Goal: Use online tool/utility: Use online tool/utility

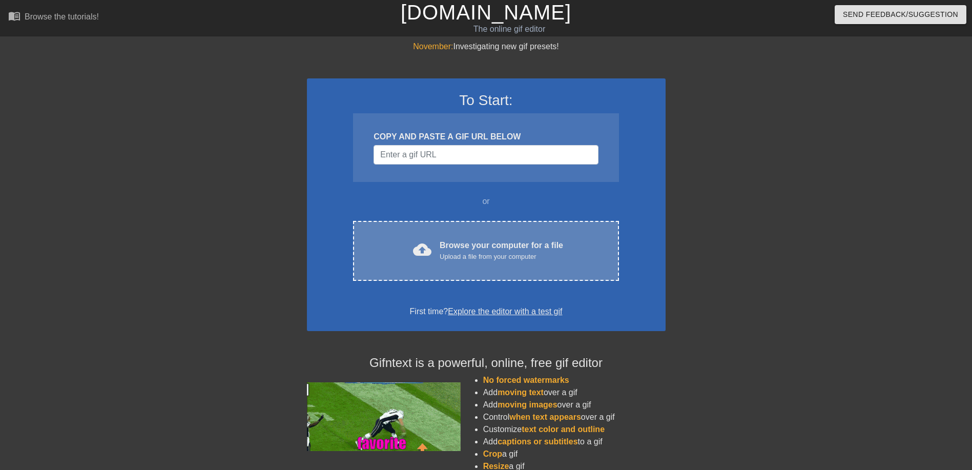
click at [434, 254] on div "cloud_upload Browse your computer for a file Upload a file from your computer" at bounding box center [486, 250] width 222 height 23
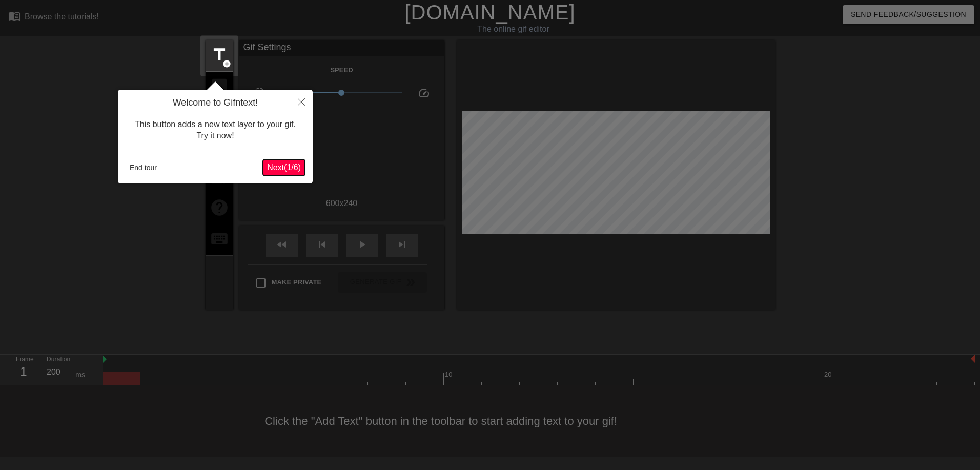
click at [285, 173] on button "Next ( 1 / 6 )" at bounding box center [284, 167] width 42 height 16
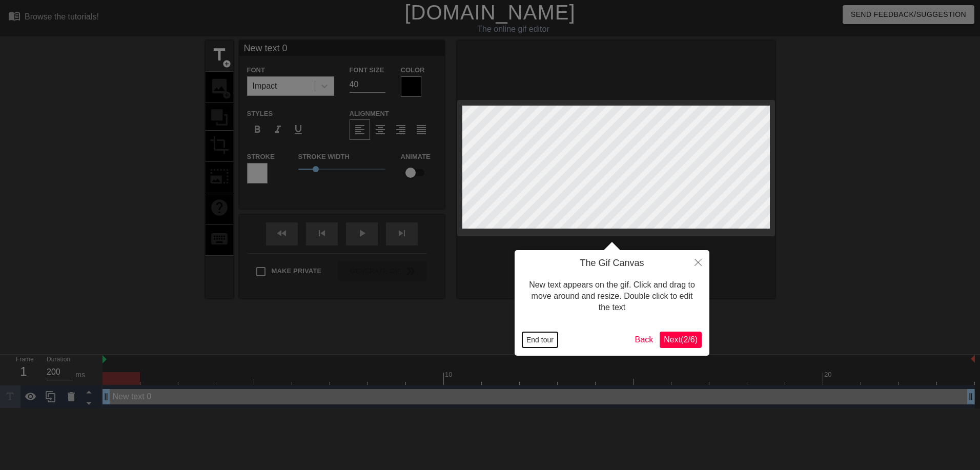
click at [541, 338] on button "End tour" at bounding box center [539, 339] width 35 height 15
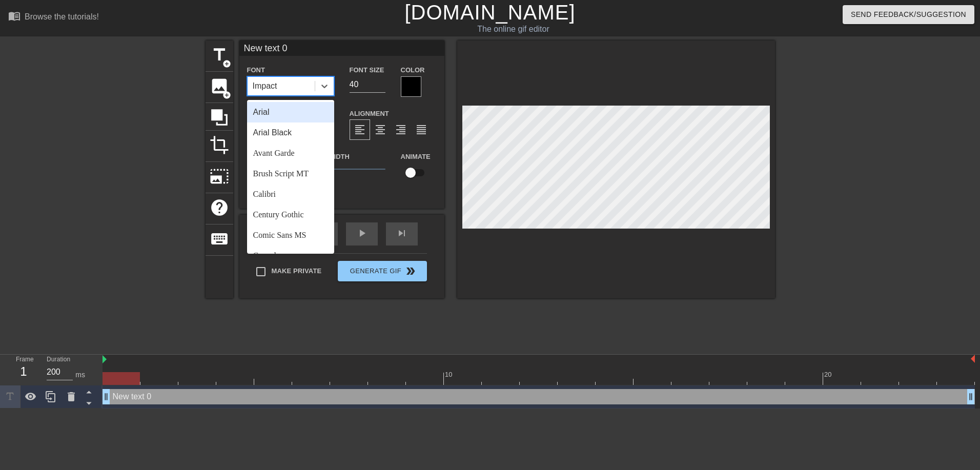
click at [301, 86] on div "Impact" at bounding box center [281, 86] width 67 height 18
click at [297, 135] on div "Arial Black" at bounding box center [290, 133] width 87 height 21
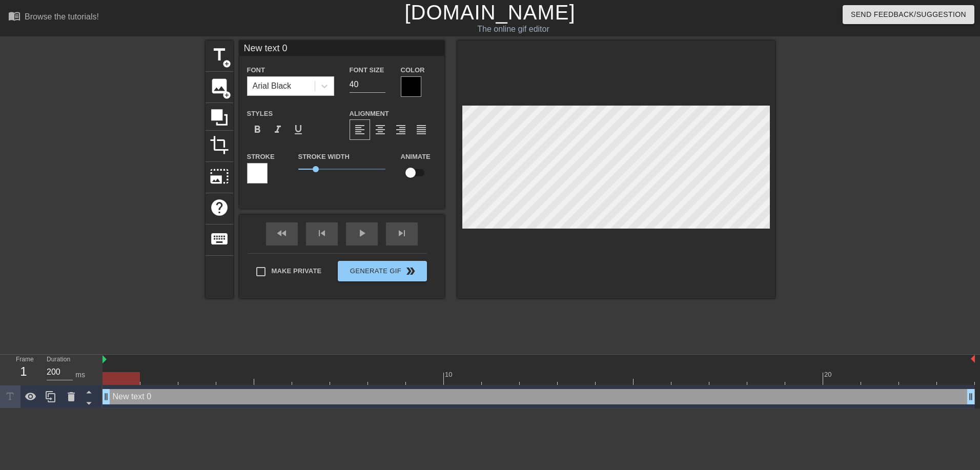
scroll to position [2, 1]
type input "#d652ae"
type textarea "#d652ae"
type input "t"
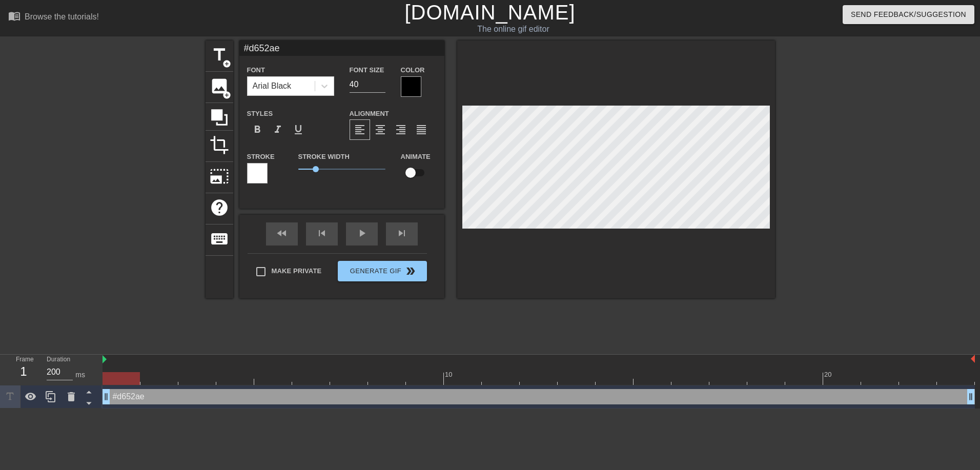
type textarea "t"
type input "ta"
type textarea "ta"
type input "tak"
type textarea "tak"
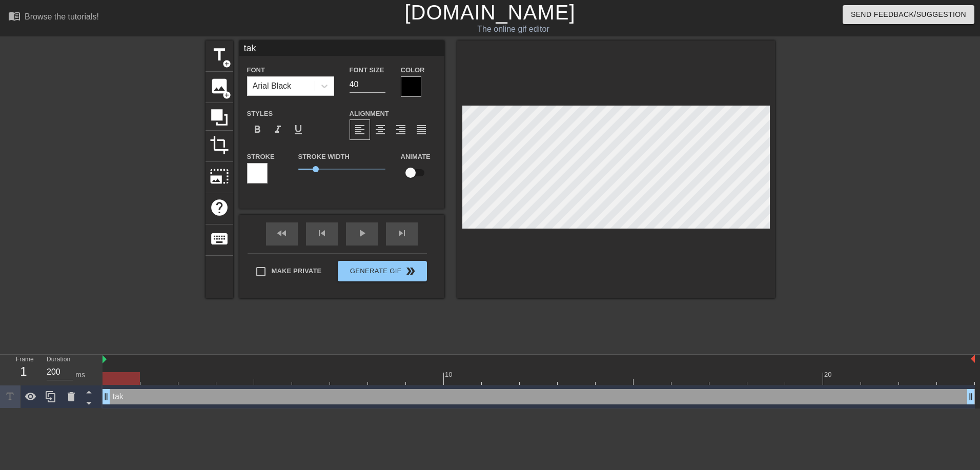
type input "take"
type textarea "take"
type input "take"
type textarea "take"
type input "T"
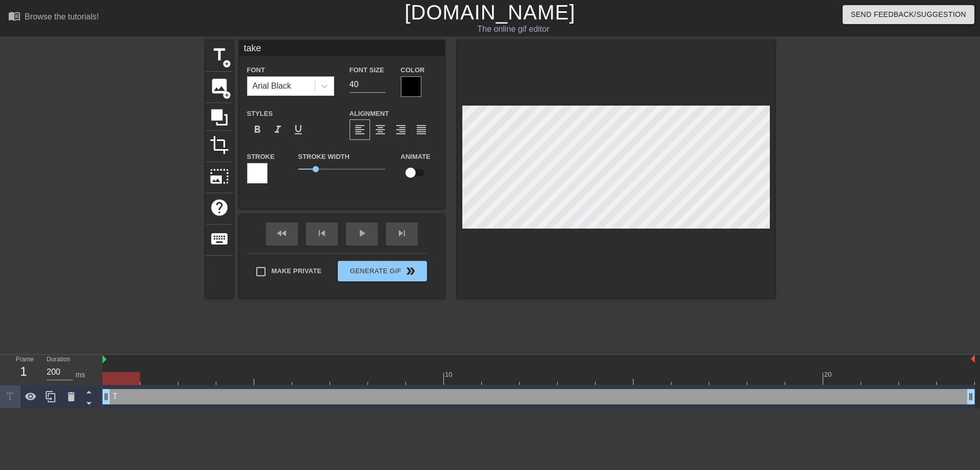
type textarea "T"
type input "TK"
type textarea "TK"
type input "TKA"
type textarea "TKA"
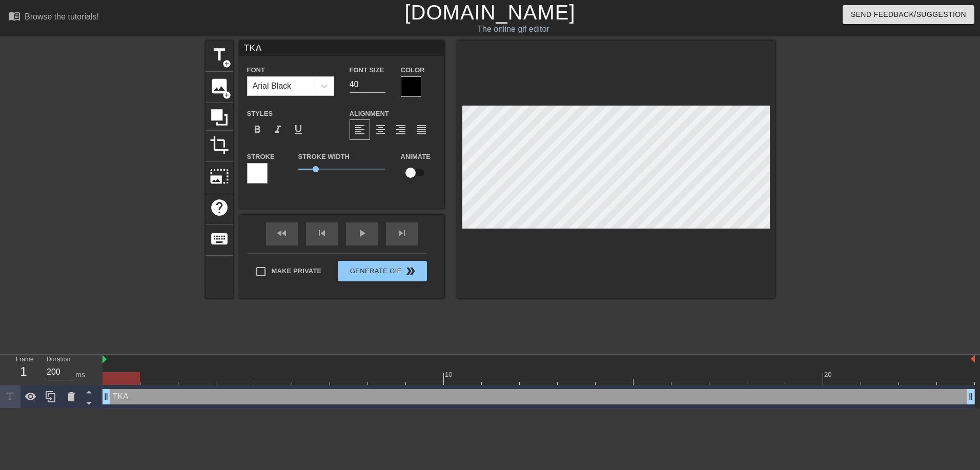
type input "TKAE"
type textarea "TKAE"
type input "TKAE"
type textarea "TKAE"
type input "T"
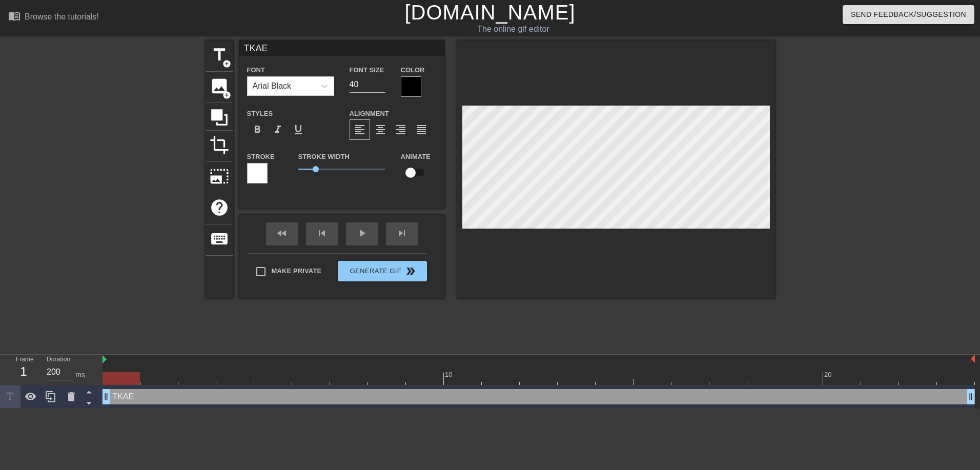
type textarea "T"
type input "TA"
type textarea "TA"
type input "TAK"
type textarea "TAK"
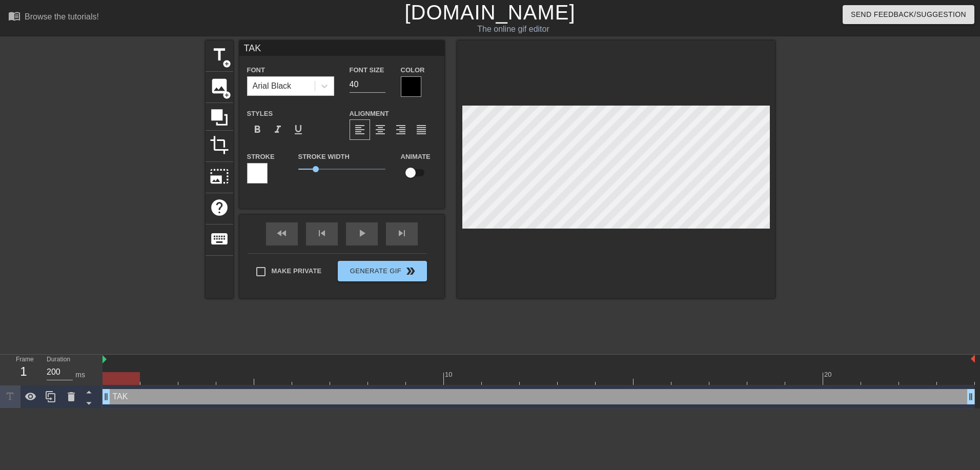
type input "TAKE"
type textarea "TAKE"
type input "TAKE"
type textarea "TAKE"
type input "TAKE Y"
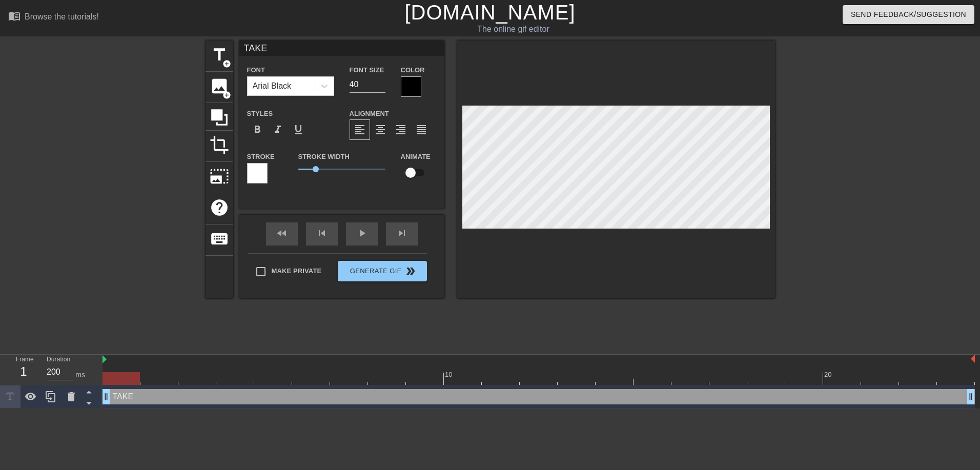
type textarea "TAKE Y"
type input "TAKE YO"
type textarea "TAKE YO"
type input "TAKE YOU"
type textarea "TAKE YOU"
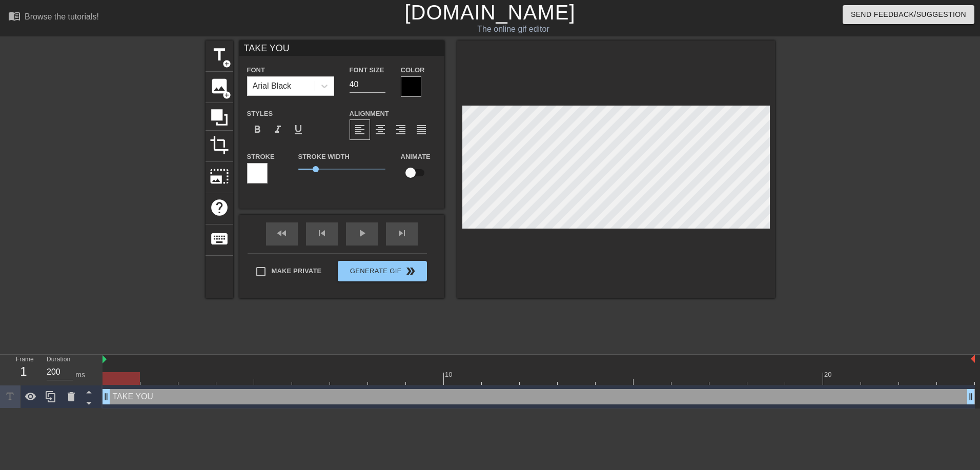
type input "TAKE YOUR"
type textarea "TAKE YOUR"
type input "TAKE YOUR"
type textarea "TAKE YOUR"
type input "TAKE YOUR E"
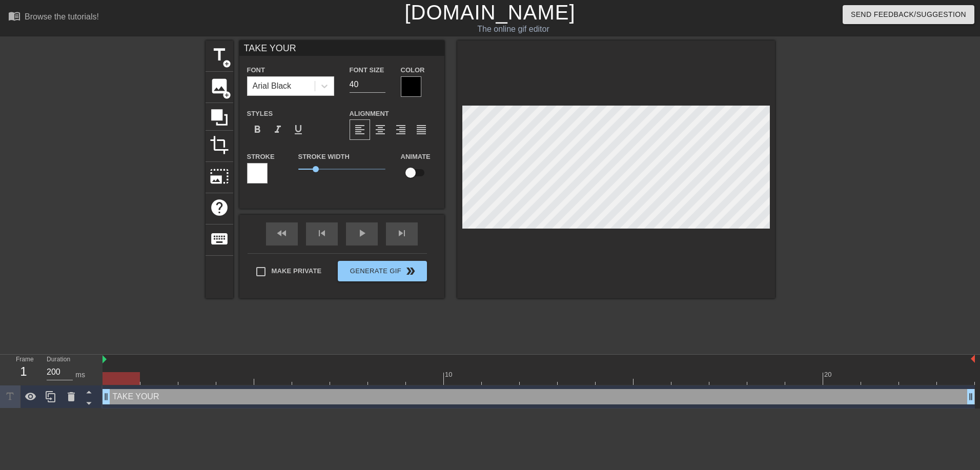
type textarea "TAKE YOUR E"
type input "TAKE YOUR EN"
type textarea "TAKE YOUR EN"
type input "TAKE YOUR ENJ"
type textarea "TAKE YOUR ENJ"
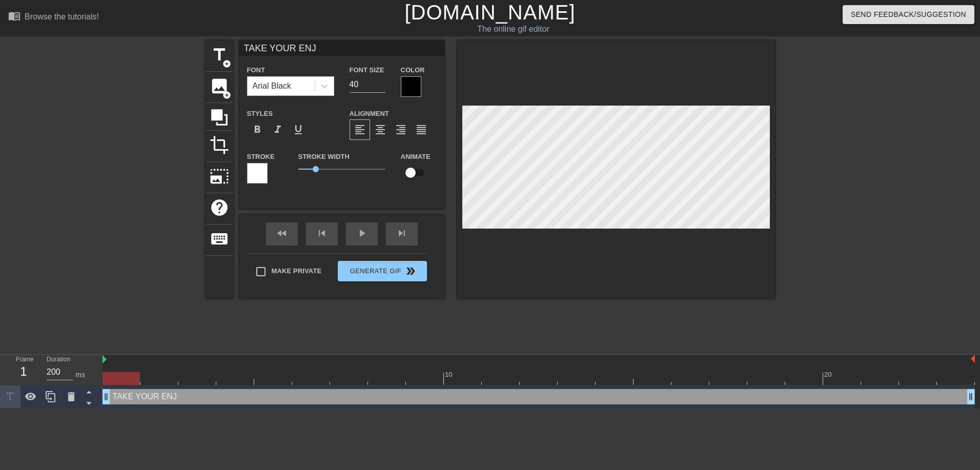
type input "TAKE YOUR ENJO"
type textarea "TAKE YOUR ENJO"
type input "TAKE YOUR ENJOY"
type textarea "TAKE YOUR ENJOY"
type input "TAKE YOUR ENJOYM"
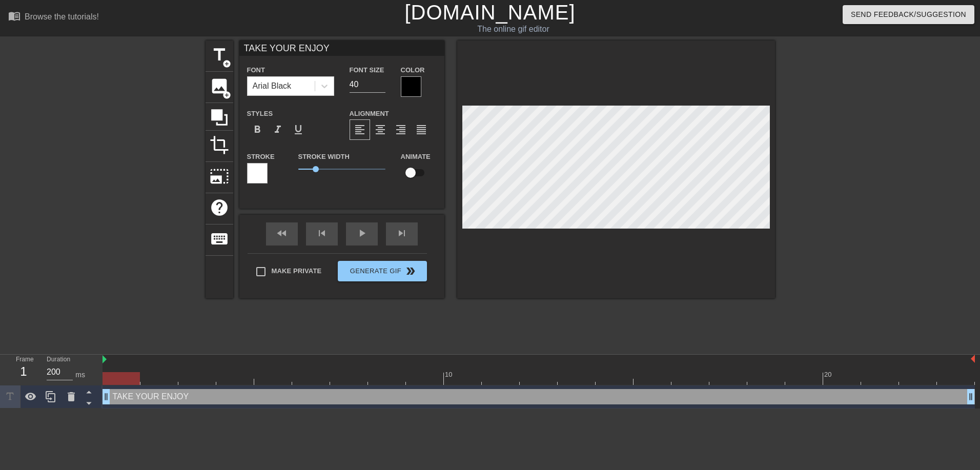
type textarea "TAKE YOUR ENJOYM"
type input "TAKE YOUR ENJOYME"
type textarea "TAKE YOUR ENJOYME"
type input "TAKE YOUR ENJOYMEN"
type textarea "TAKE YOUR ENJOYMEN"
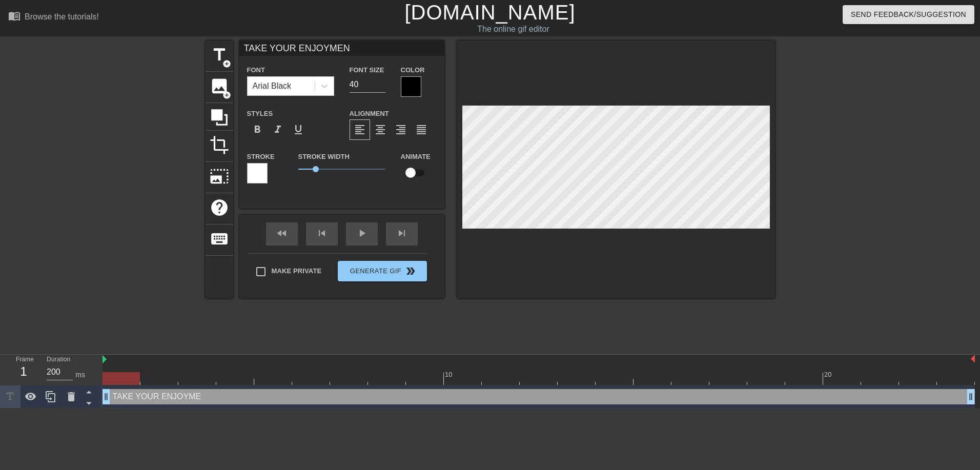
type input "TAKE YOUR ENJOYMENT"
type textarea "TAKE YOUR ENJOYMENT"
type input "TAKE YOUR ENJOYMENT"
type textarea "TAKE YOUR ENJOYMENT"
type input "TAKE YOUR ENJOYMENTT"
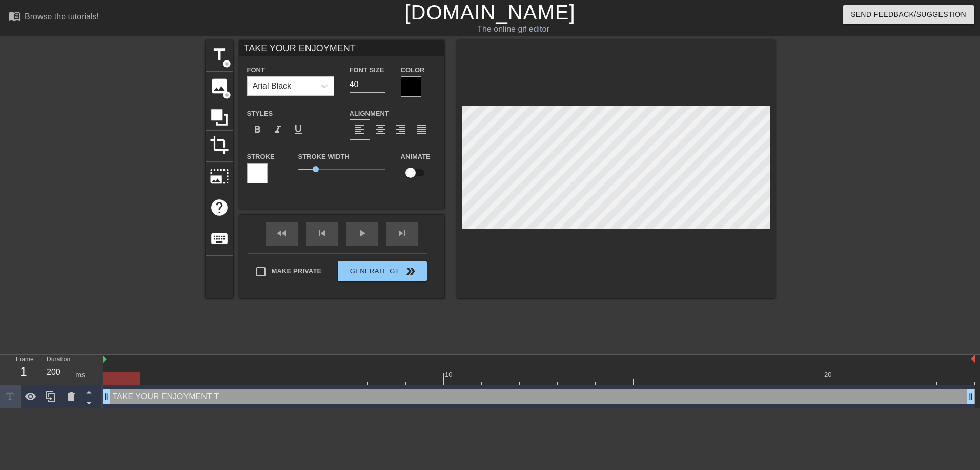
type textarea "TAKE YOUR ENJOYMENT T"
type input "TAKE YOUR ENJOYMENTTO"
type textarea "TAKE YOUR ENJOYMENT TO"
type input "TAKE YOUR ENJOYMENTTO"
type textarea "TAKE YOUR ENJOYMENT TO"
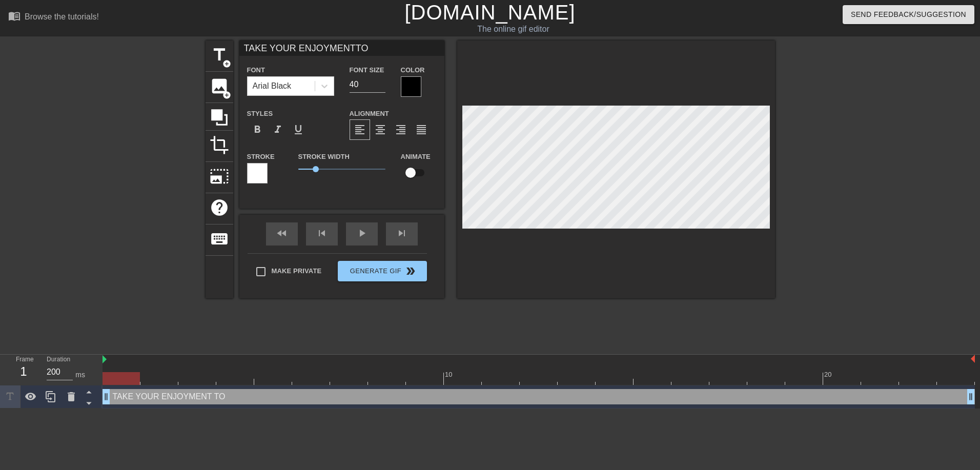
type input "TAKE YOUR ENJOYMENTTO T"
type textarea "TAKE YOUR ENJOYMENT TO T"
type input "TAKE YOUR ENJOYMENTTO TH"
type textarea "TAKE YOUR ENJOYMENT TO TH"
type input "TAKE YOUR ENJOYMENTTO THE"
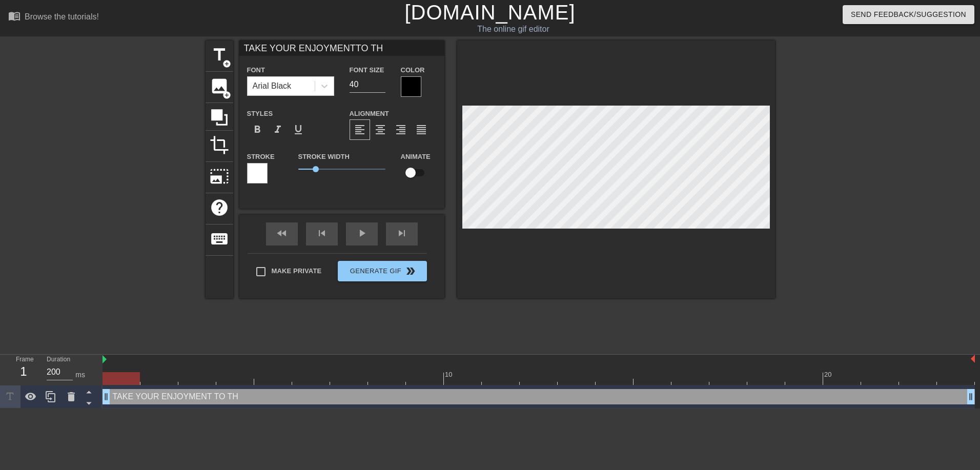
type textarea "TAKE YOUR ENJOYMENT TO THE"
type input "TAKE YOUR ENJOYMENTTO THE"
type textarea "TAKE YOUR ENJOYMENT TO THE"
type input "TAKE YOUR ENJOYMENTTO THE N"
type textarea "TAKE YOUR ENJOYMENT TO THE N"
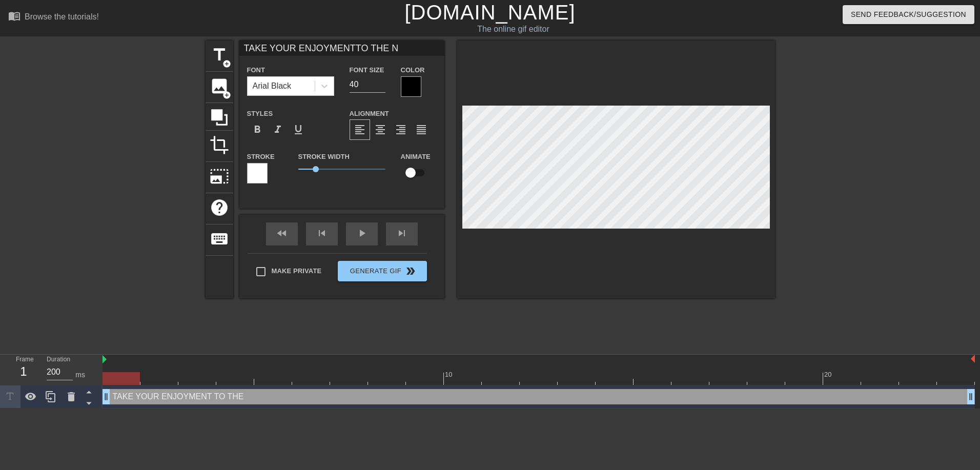
type input "TAKE YOUR ENJOYMENTTO THE NE"
type textarea "TAKE YOUR ENJOYMENT TO THE NE"
type input "TAKE YOUR ENJOYMENTTO THE NEX"
type textarea "TAKE YOUR ENJOYMENT TO THE NEX"
type input "TAKE YOUR ENJOYMENTTO THE NEXT"
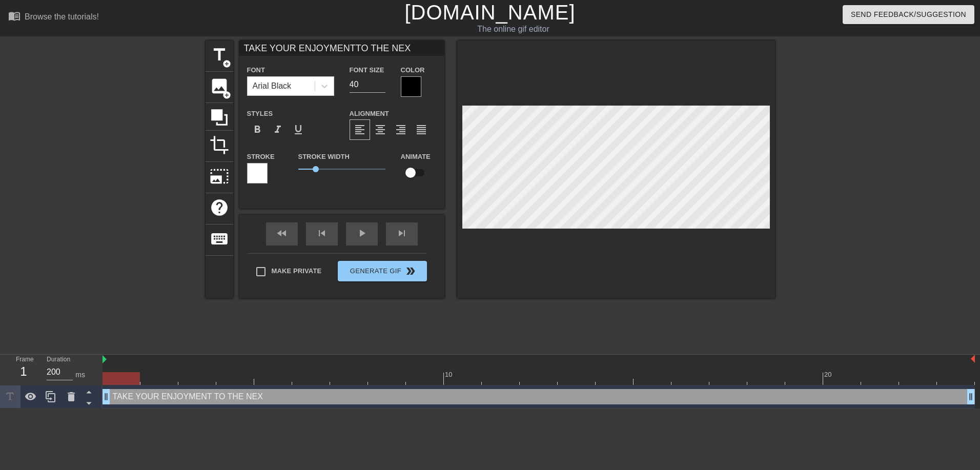
type textarea "TAKE YOUR ENJOYMENT TO THE NEXT"
type input "TAKE YOUR ENJOYMENTTO THE NEXT"
type textarea "TAKE YOUR ENJOYMENT TO THE NEXT"
type input "TAKE YOUR ENJOYMENTTO THE NEXT L"
type textarea "TAKE YOUR ENJOYMENT TO THE NEXT L"
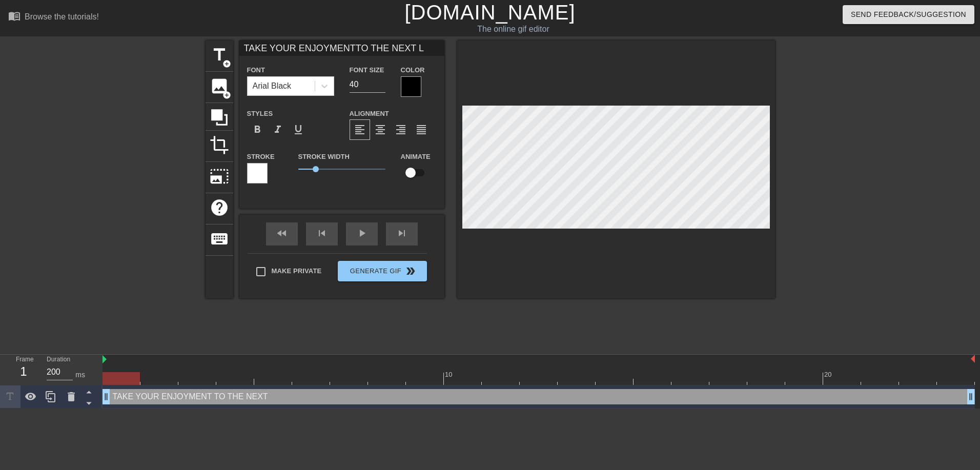
type input "TAKE YOUR ENJOYMENTTO THE NEXT LE"
type textarea "TAKE YOUR ENJOYMENT TO THE NEXT LE"
type input "TAKE YOUR ENJOYMENTTO THE NEXT LEV"
type textarea "TAKE YOUR ENJOYMENT TO THE NEXT LEV"
type input "TAKE YOUR ENJOYMENTTO THE NEXT LEVE"
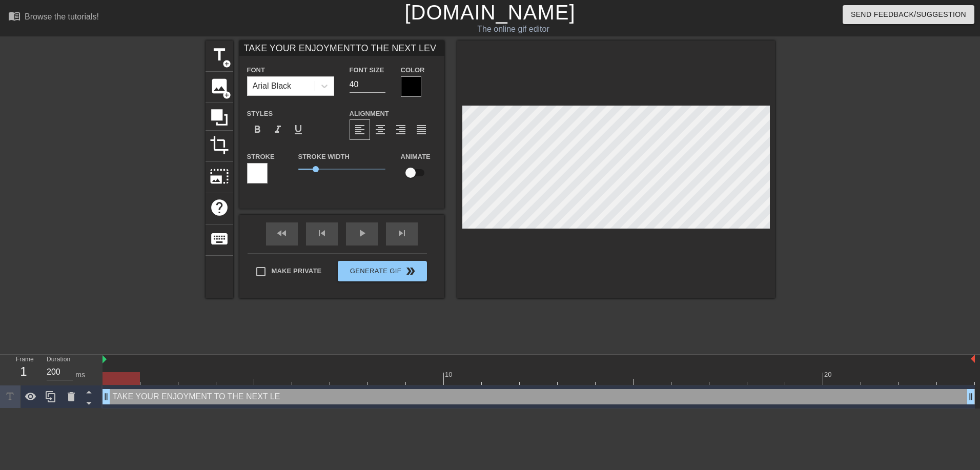
type textarea "TAKE YOUR ENJOYMENT TO THE NEXT LEVE"
type input "TAKE YOUR ENJOYMENTTO THE NEXT LEVEL"
type textarea "TAKE YOUR ENJOYMENT TO THE NEXT LEVEL"
click at [410, 78] on div at bounding box center [411, 86] width 21 height 21
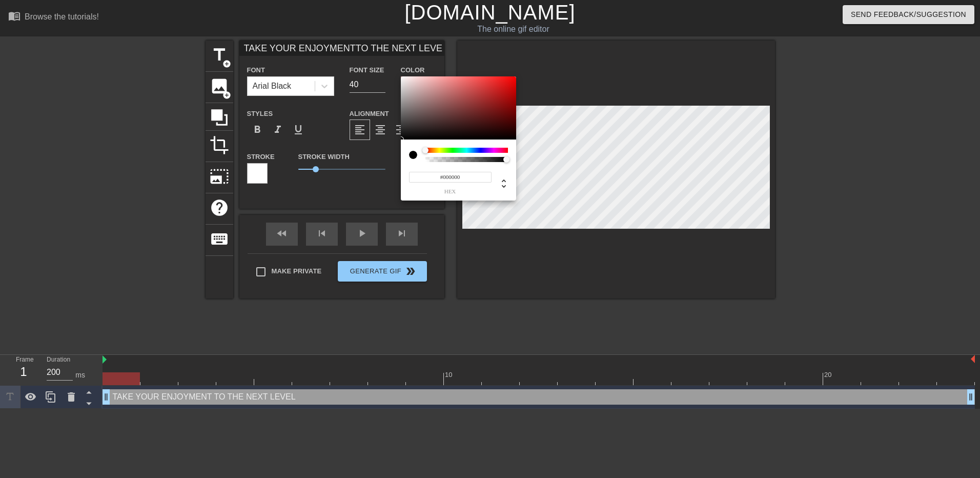
type input "TAKE YOUR ENJOYMENTTO THE NEXT LEVEL"
type input "#977878"
type input "TAKE YOUR ENJOYMENTTO THE NEXT LEVEL"
type input "#9B7D7D"
type input "TAKE YOUR ENJOYMENTTO THE NEXT LEVEL"
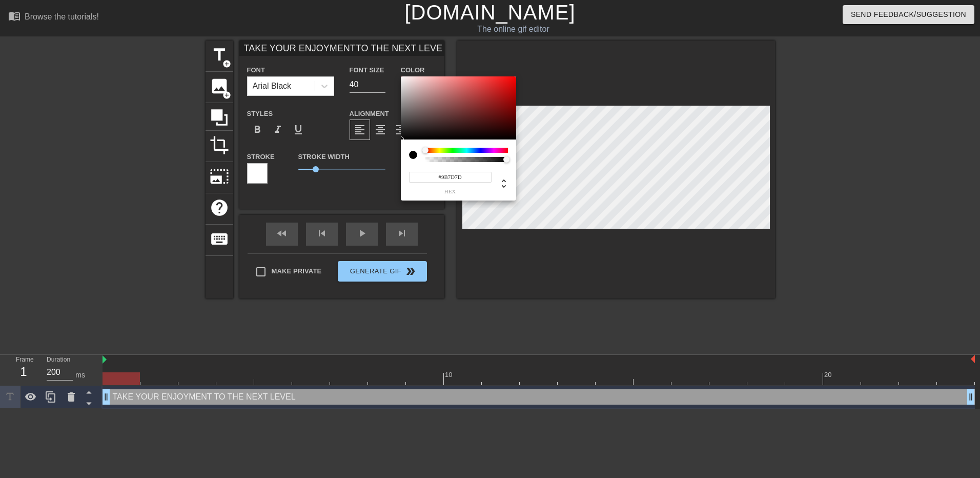
type input "#A58A8A"
type input "TAKE YOUR ENJOYMENTTO THE NEXT LEVEL"
type input "#BAA3A3"
type input "TAKE YOUR ENJOYMENTTO THE NEXT LEVEL"
type input "#FFFFFF"
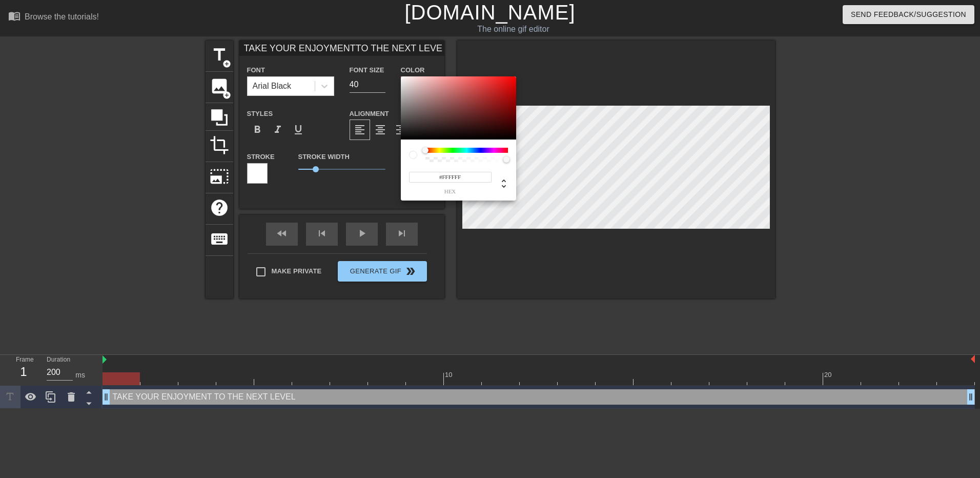
drag, startPoint x: 418, startPoint y: 97, endPoint x: 386, endPoint y: 54, distance: 53.4
click at [386, 54] on div "#FFFFFF hex" at bounding box center [490, 239] width 980 height 478
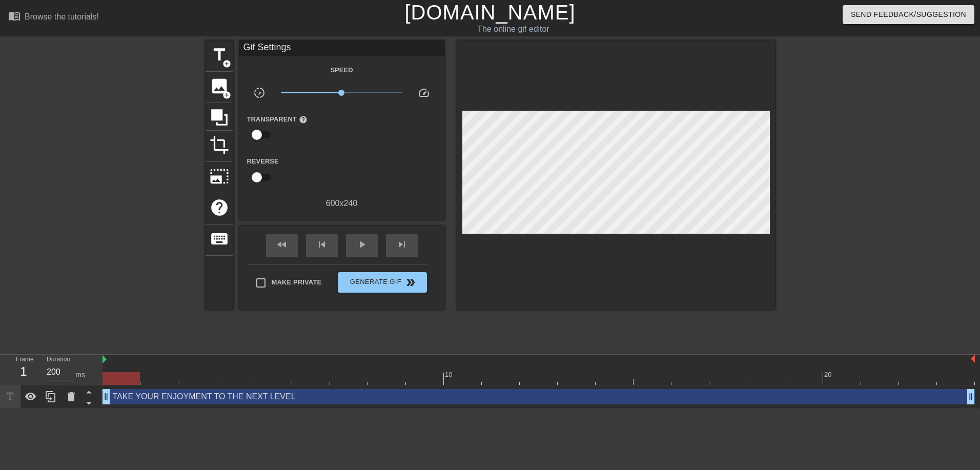
drag, startPoint x: 317, startPoint y: 169, endPoint x: 277, endPoint y: 173, distance: 40.2
click at [214, 52] on span "title" at bounding box center [219, 54] width 19 height 19
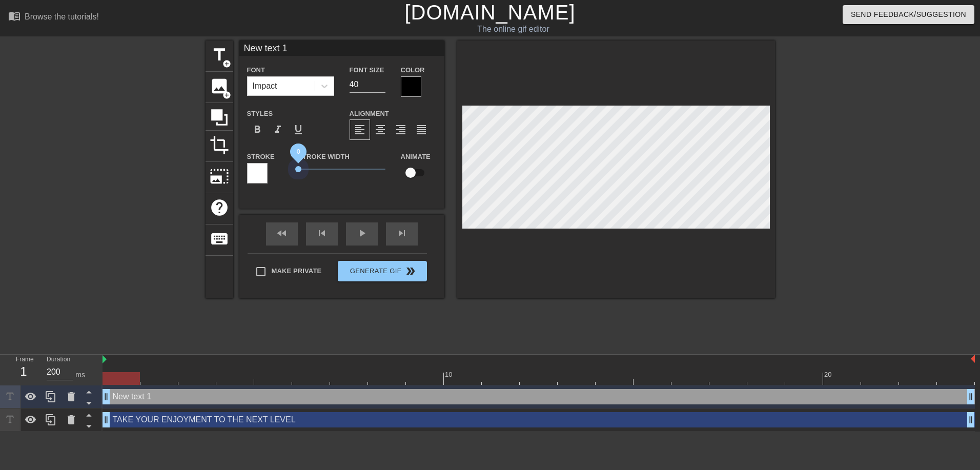
drag, startPoint x: 317, startPoint y: 166, endPoint x: 285, endPoint y: 170, distance: 32.5
click at [286, 169] on div "Stroke Stroke Width 0 Animate" at bounding box center [341, 171] width 205 height 43
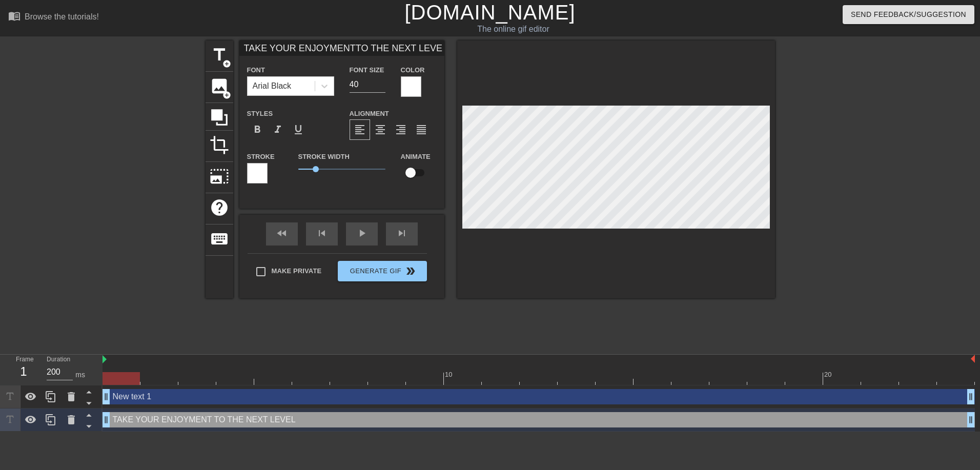
type input "New text 1"
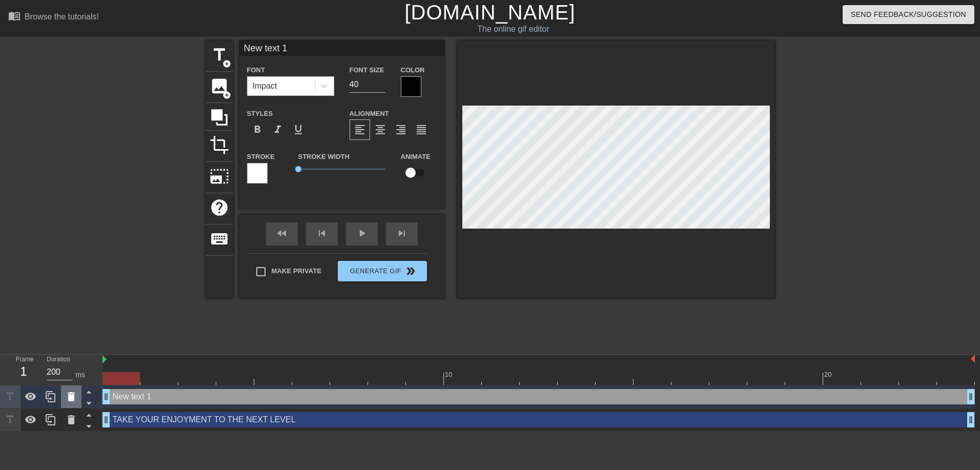
click at [71, 393] on icon at bounding box center [71, 396] width 7 height 9
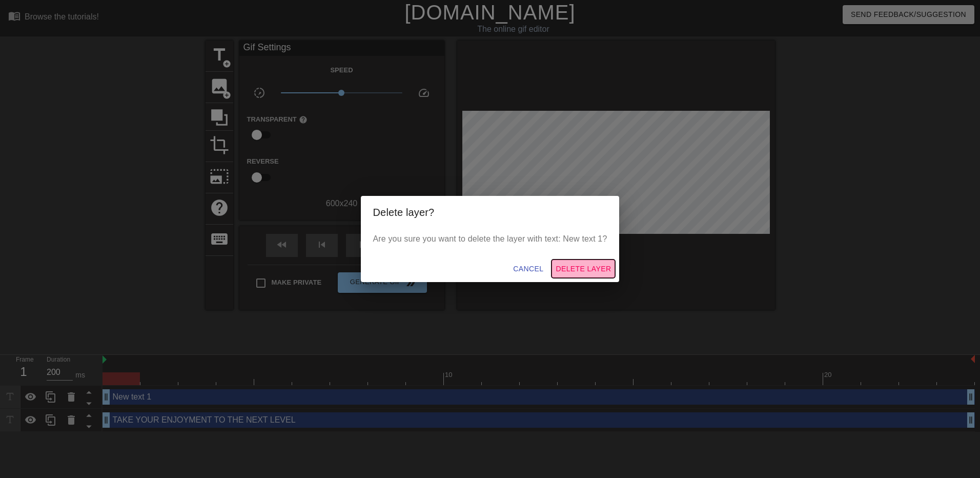
click at [587, 268] on span "Delete Layer" at bounding box center [583, 268] width 55 height 13
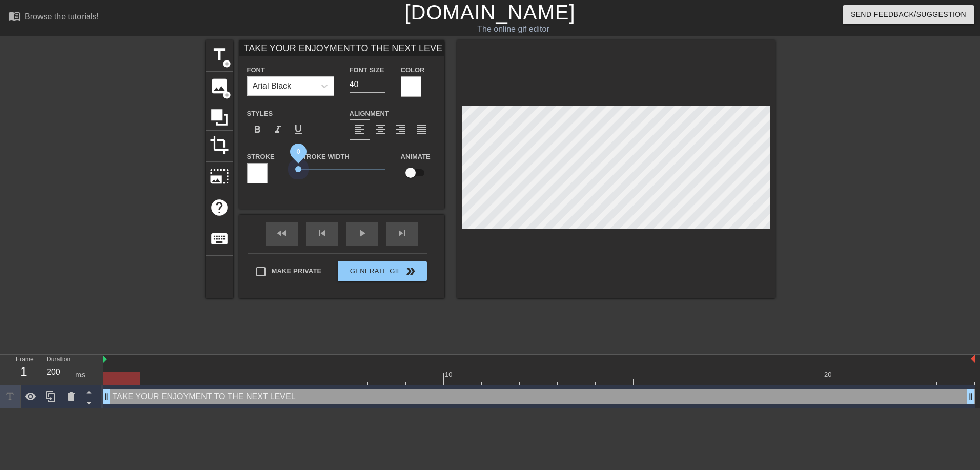
drag, startPoint x: 314, startPoint y: 170, endPoint x: 277, endPoint y: 168, distance: 37.0
click at [277, 168] on div "Stroke Stroke Width 0 Animate" at bounding box center [341, 171] width 205 height 43
click at [377, 129] on span "format_align_center" at bounding box center [380, 130] width 12 height 12
click at [242, 171] on div "Stroke" at bounding box center [264, 171] width 51 height 43
click at [253, 172] on div at bounding box center [257, 173] width 21 height 21
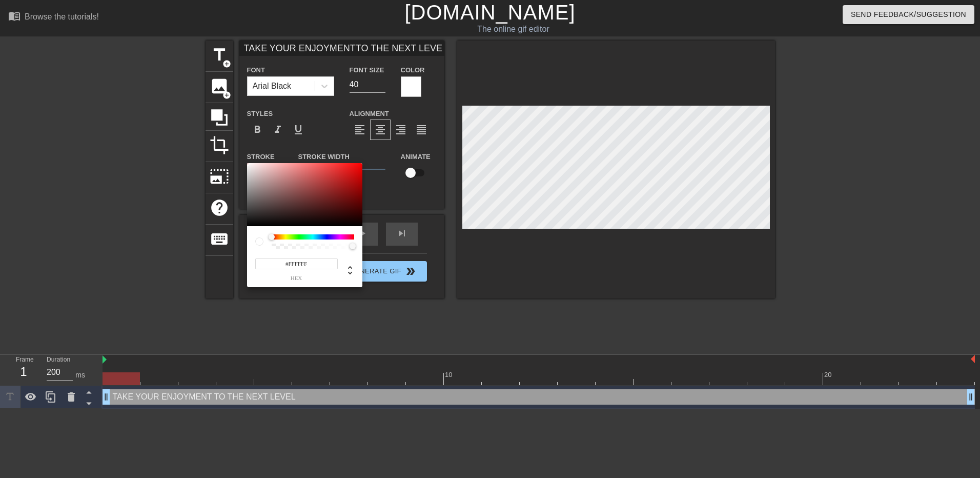
click at [303, 266] on input "#FFFFFF" at bounding box center [296, 263] width 83 height 11
paste input "d652ae"
type input "TAKE YOUR ENJOYMENTTO THE NEXT LEVEL"
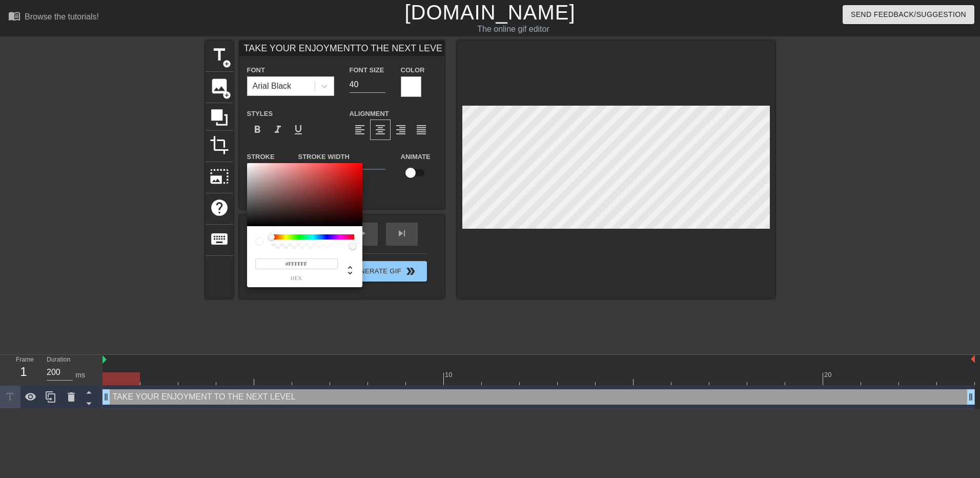
type input "#d652ae"
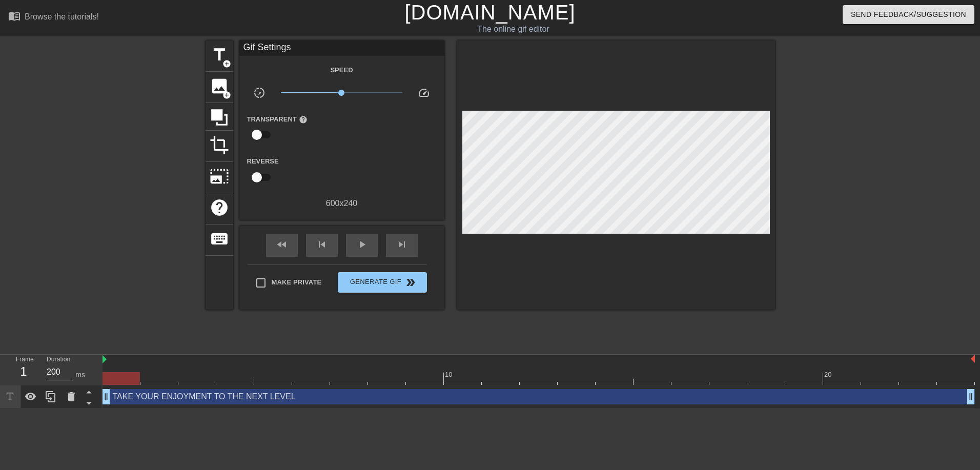
click at [225, 395] on div "TAKE YOUR ENJOYMENT TO THE NEXT LEVEL drag_handle drag_handle" at bounding box center [539, 396] width 872 height 15
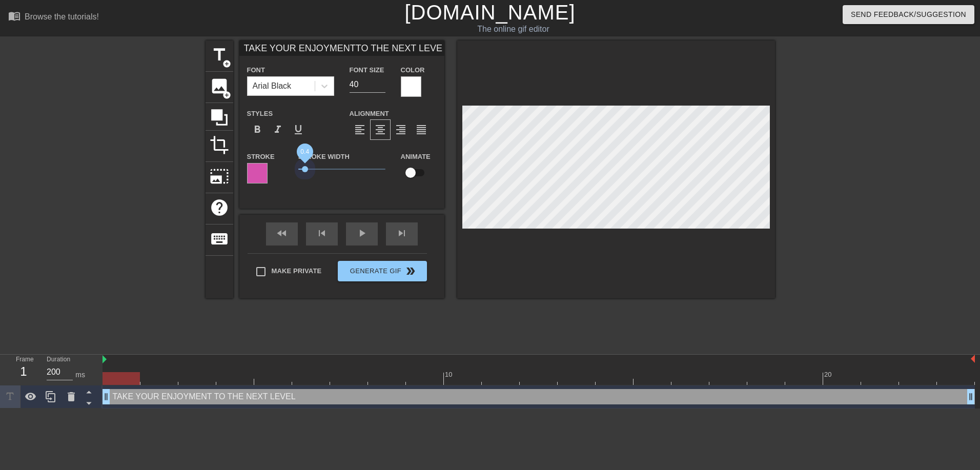
type input "TAKE YOUR ENJOYMENTTO THE NEXT LEVEL"
drag, startPoint x: 299, startPoint y: 165, endPoint x: 306, endPoint y: 173, distance: 10.3
click at [306, 173] on span "0.45" at bounding box center [341, 169] width 87 height 12
click at [364, 240] on div "play_arrow" at bounding box center [362, 233] width 32 height 23
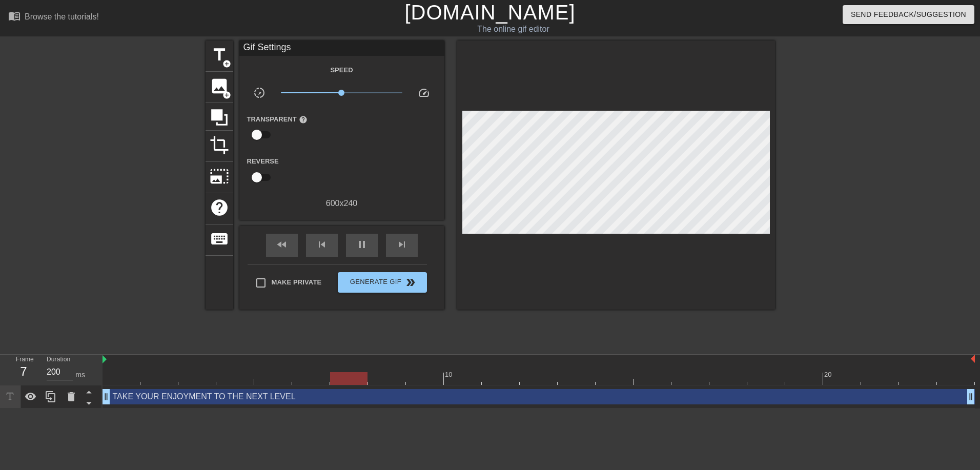
click at [255, 129] on input "checkbox" at bounding box center [257, 134] width 58 height 19
click at [255, 129] on input "checkbox" at bounding box center [266, 134] width 58 height 19
checkbox input "false"
click at [265, 180] on input "checkbox" at bounding box center [257, 177] width 58 height 19
click at [265, 180] on input "checkbox" at bounding box center [266, 177] width 58 height 19
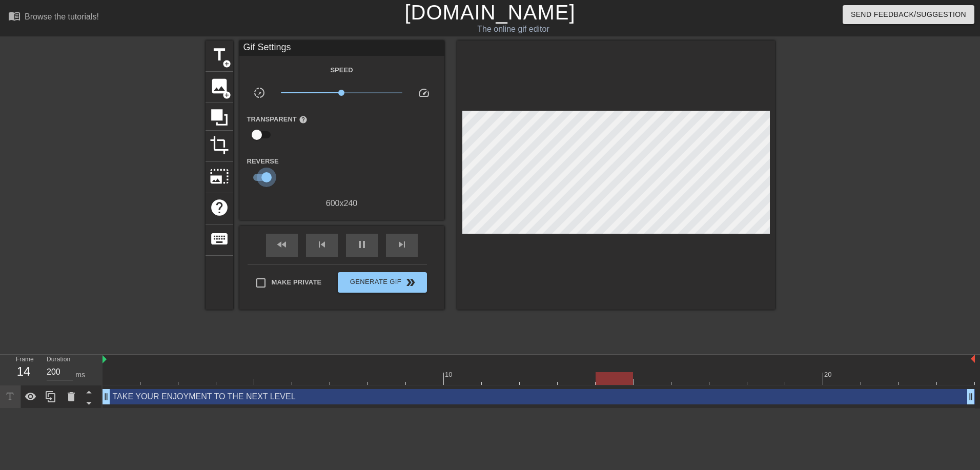
checkbox input "false"
click at [362, 239] on span "pause" at bounding box center [362, 244] width 12 height 12
click at [310, 406] on div "TAKE YOUR ENJOYMENT TO THE NEXT LEVEL drag_handle drag_handle" at bounding box center [539, 396] width 872 height 23
click at [309, 399] on div "TAKE YOUR ENJOYMENT TO THE NEXT LEVEL drag_handle drag_handle" at bounding box center [539, 396] width 872 height 15
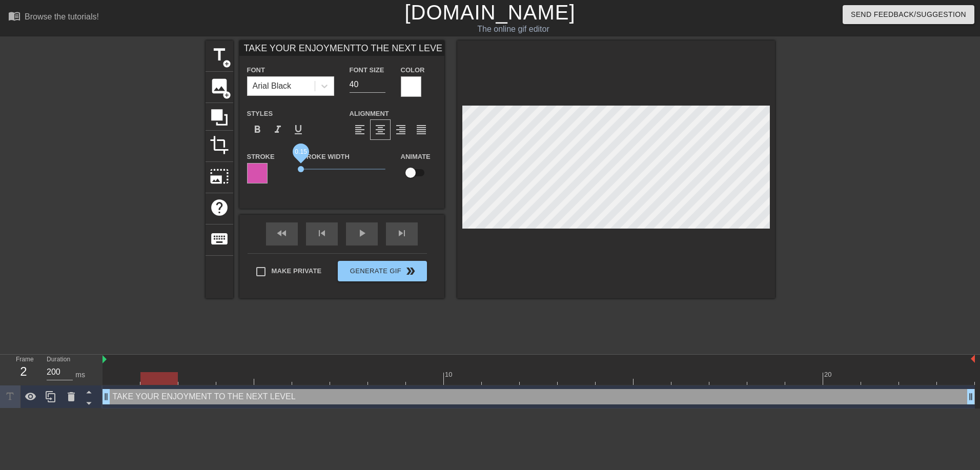
type input "TAKE YOUR ENJOYMENTTO THE NEXT LEVEL"
drag, startPoint x: 307, startPoint y: 168, endPoint x: 289, endPoint y: 168, distance: 17.4
click at [289, 168] on div "Stroke Stroke Width 0 Animate" at bounding box center [341, 171] width 205 height 43
click at [333, 181] on div "Stroke Width 0" at bounding box center [342, 171] width 103 height 43
click at [396, 190] on div "Animate" at bounding box center [418, 171] width 51 height 43
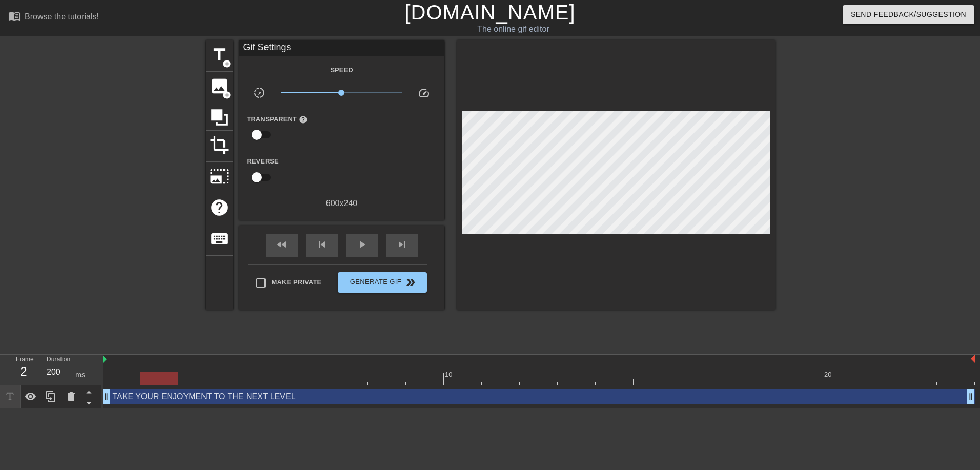
click at [745, 77] on div at bounding box center [616, 174] width 318 height 269
click at [212, 87] on span "image" at bounding box center [219, 85] width 19 height 19
click at [224, 91] on span "add_circle" at bounding box center [226, 95] width 9 height 9
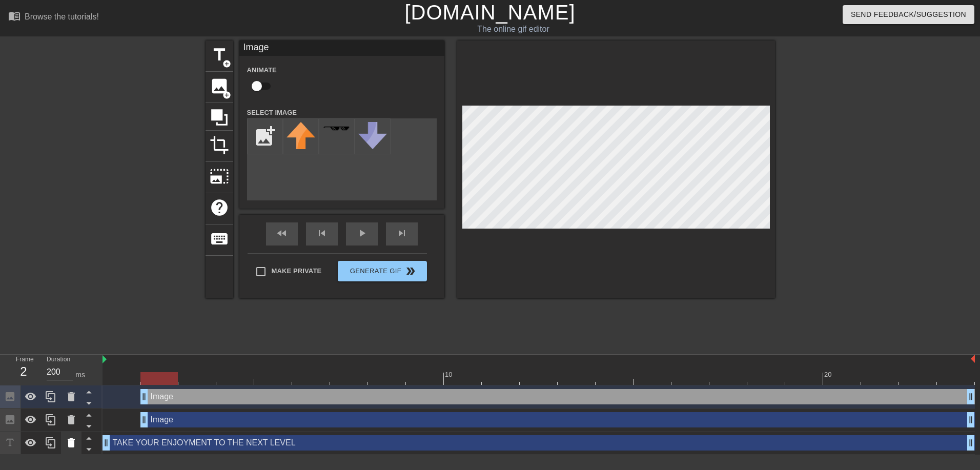
click at [67, 437] on icon at bounding box center [71, 443] width 12 height 12
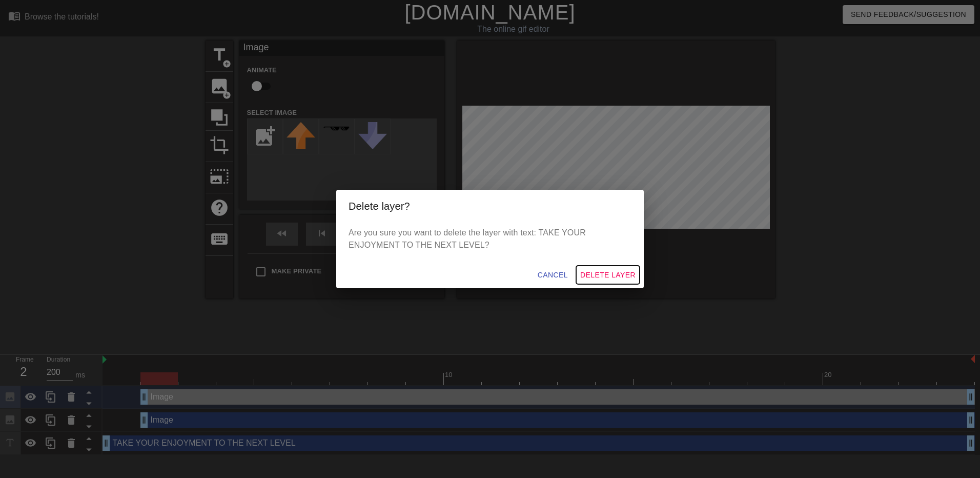
drag, startPoint x: 614, startPoint y: 277, endPoint x: 600, endPoint y: 282, distance: 15.1
click at [614, 277] on span "Delete Layer" at bounding box center [607, 275] width 55 height 13
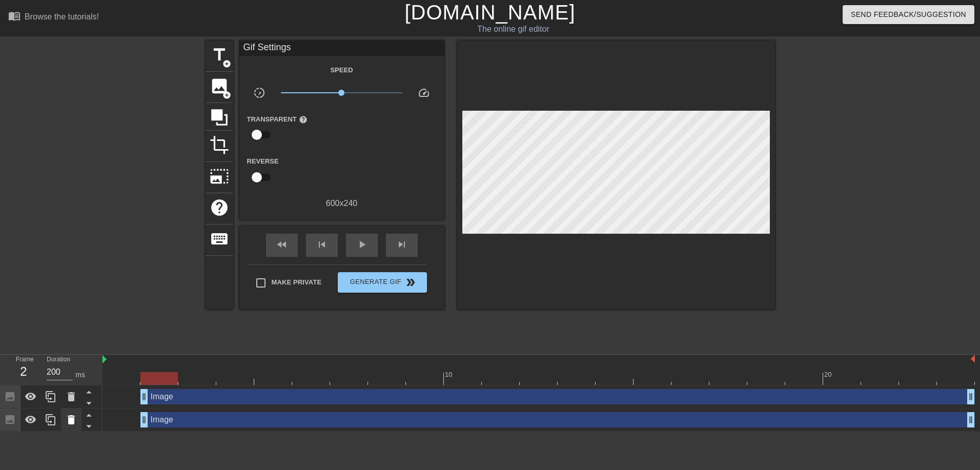
click at [67, 419] on icon at bounding box center [71, 420] width 12 height 12
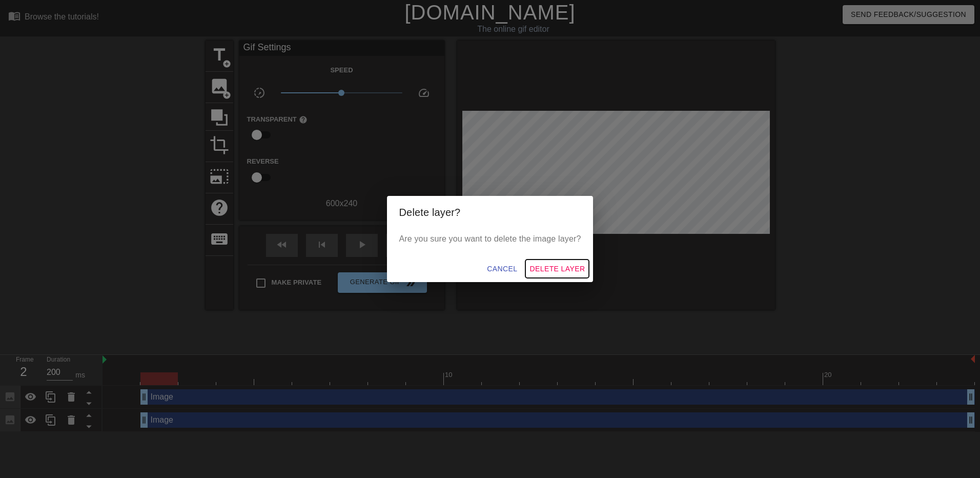
click at [568, 270] on span "Delete Layer" at bounding box center [557, 268] width 55 height 13
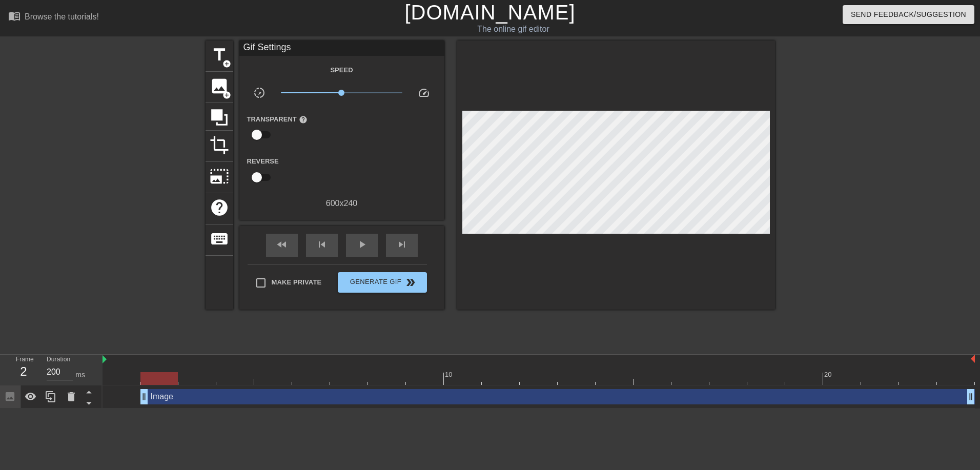
click at [176, 398] on div "Image drag_handle drag_handle" at bounding box center [557, 396] width 835 height 15
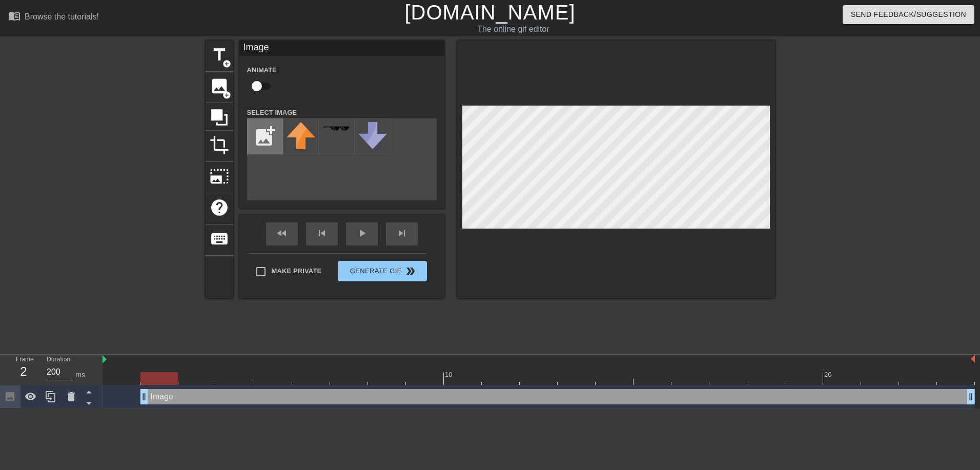
click at [266, 138] on input "file" at bounding box center [265, 136] width 35 height 35
type input "C:\fakepath\text.png"
click at [298, 141] on div at bounding box center [301, 136] width 36 height 36
click at [769, 230] on div at bounding box center [616, 169] width 318 height 258
click at [442, 97] on div "title add_circle image add_circle crop photo_size_select_large help keyboard Im…" at bounding box center [490, 169] width 569 height 258
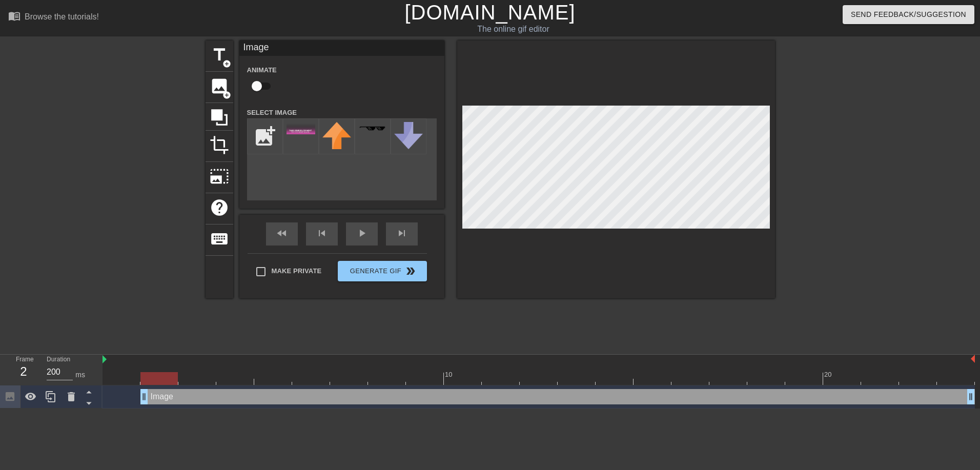
click at [803, 244] on div "title add_circle image add_circle crop photo_size_select_large help keyboard Im…" at bounding box center [490, 194] width 980 height 308
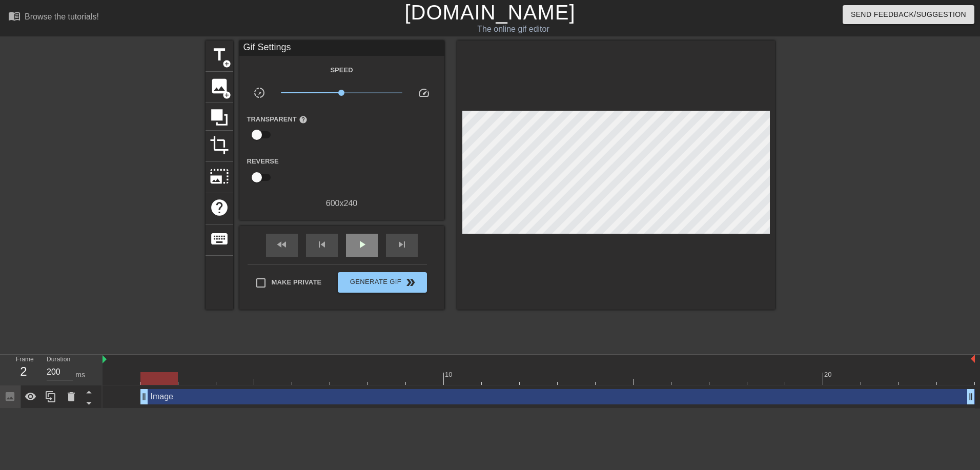
click at [354, 231] on div "fast_rewind skip_previous play_arrow skip_next" at bounding box center [341, 245] width 167 height 38
click at [360, 245] on span "play_arrow" at bounding box center [362, 244] width 12 height 12
click at [360, 245] on span "pause" at bounding box center [362, 244] width 12 height 12
drag, startPoint x: 144, startPoint y: 398, endPoint x: 95, endPoint y: 400, distance: 48.7
click at [95, 400] on div "Frame 1 Duration 200 ms 10 20 Image drag_handle drag_handle" at bounding box center [490, 382] width 980 height 54
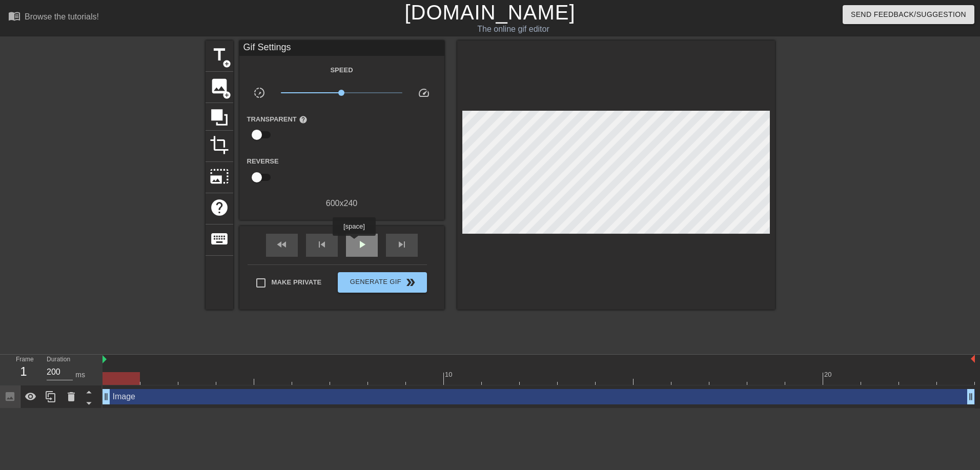
click at [353, 245] on div "play_arrow" at bounding box center [362, 245] width 32 height 23
click at [379, 280] on span "Generate Gif double_arrow" at bounding box center [382, 282] width 80 height 12
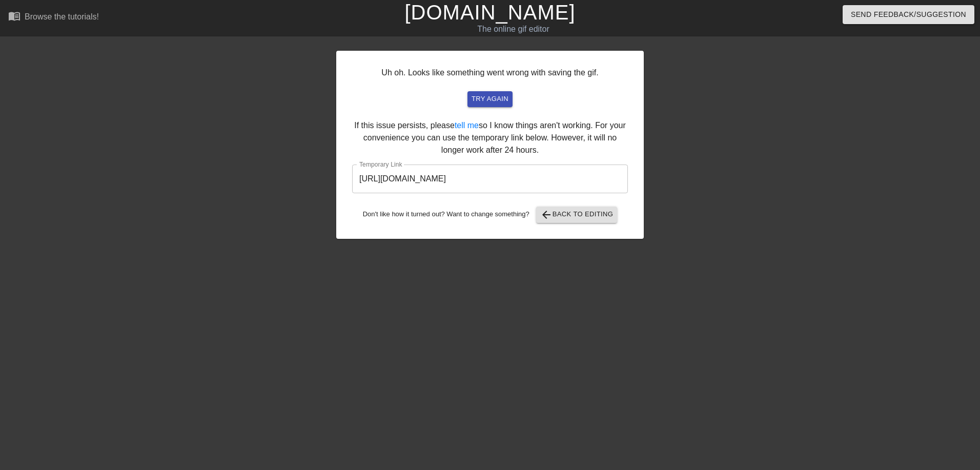
click at [535, 179] on input "[URL][DOMAIN_NAME]" at bounding box center [490, 179] width 276 height 29
click at [481, 95] on span "try again" at bounding box center [490, 99] width 37 height 12
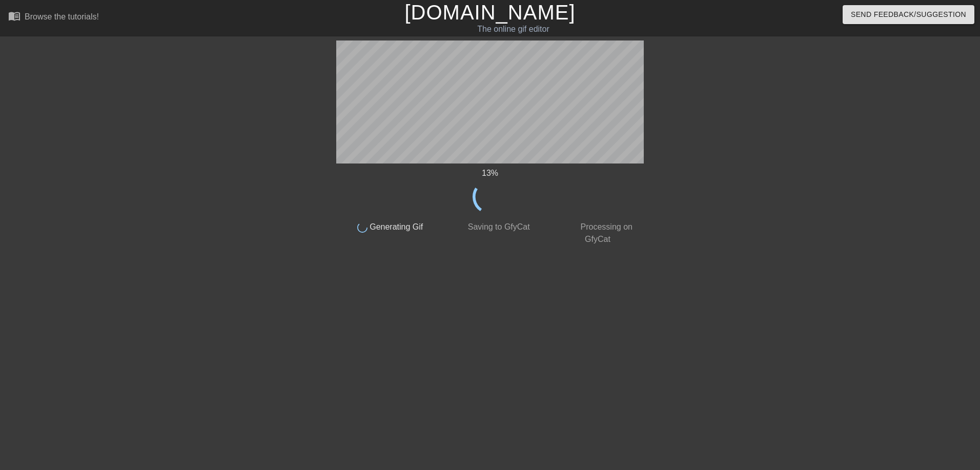
click at [779, 59] on div at bounding box center [733, 194] width 154 height 308
